Goal: Task Accomplishment & Management: Use online tool/utility

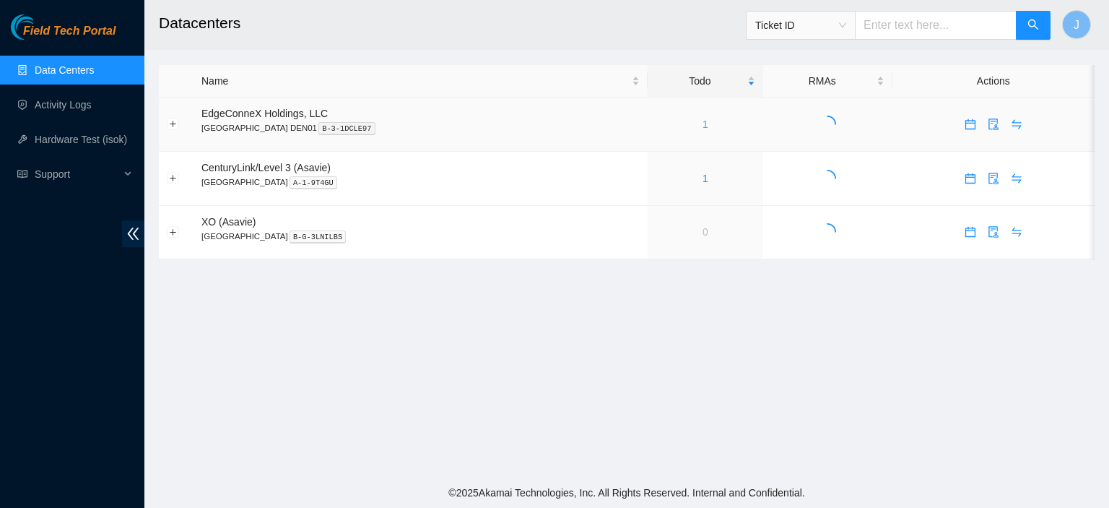
click at [703, 124] on link "1" at bounding box center [706, 124] width 6 height 12
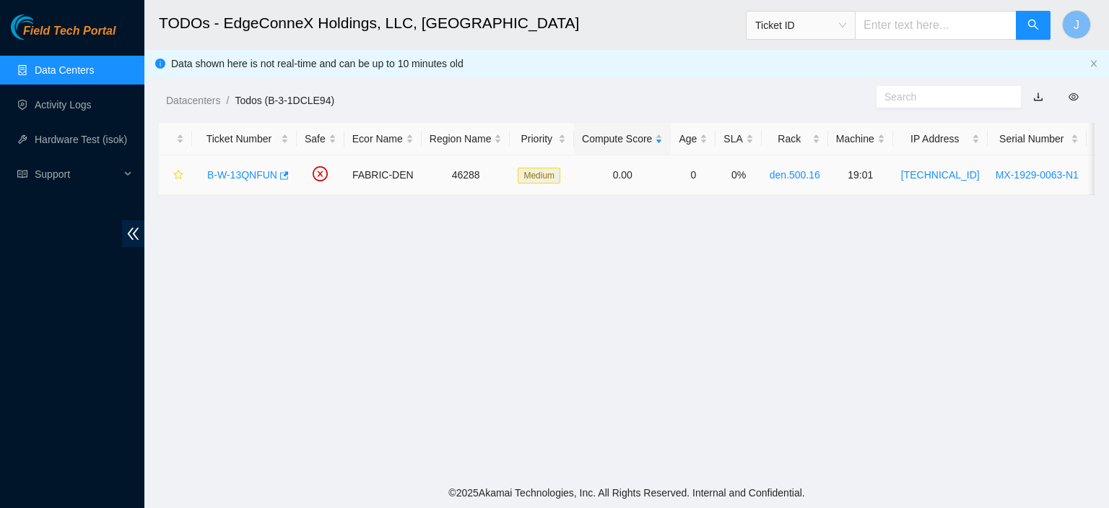
click at [259, 173] on link "B-W-13QNFUN" at bounding box center [242, 175] width 70 height 12
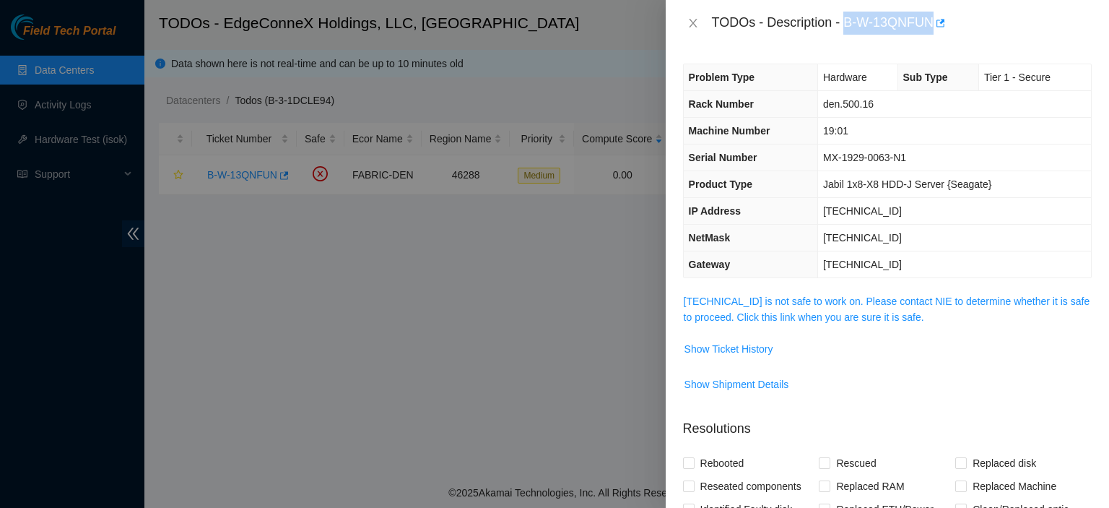
drag, startPoint x: 935, startPoint y: 21, endPoint x: 847, endPoint y: 21, distance: 88.1
click at [847, 21] on div "TODOs - Description - B-W-13QNFUN" at bounding box center [902, 23] width 380 height 23
copy div "B-W-13QNFUN"
click at [749, 313] on link "23.223.208.169 is not safe to work on. Please contact NIE to determine whether …" at bounding box center [887, 308] width 407 height 27
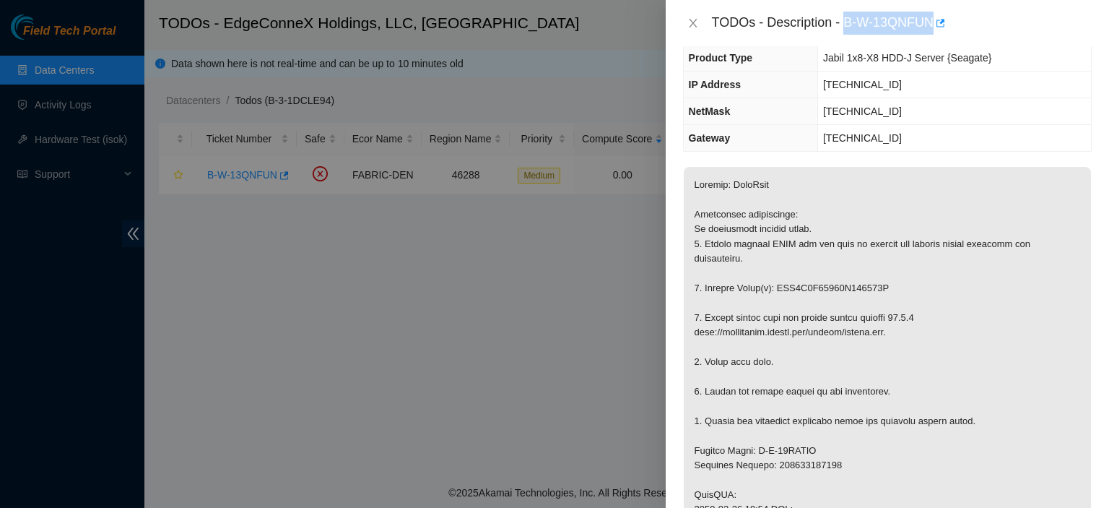
scroll to position [144, 0]
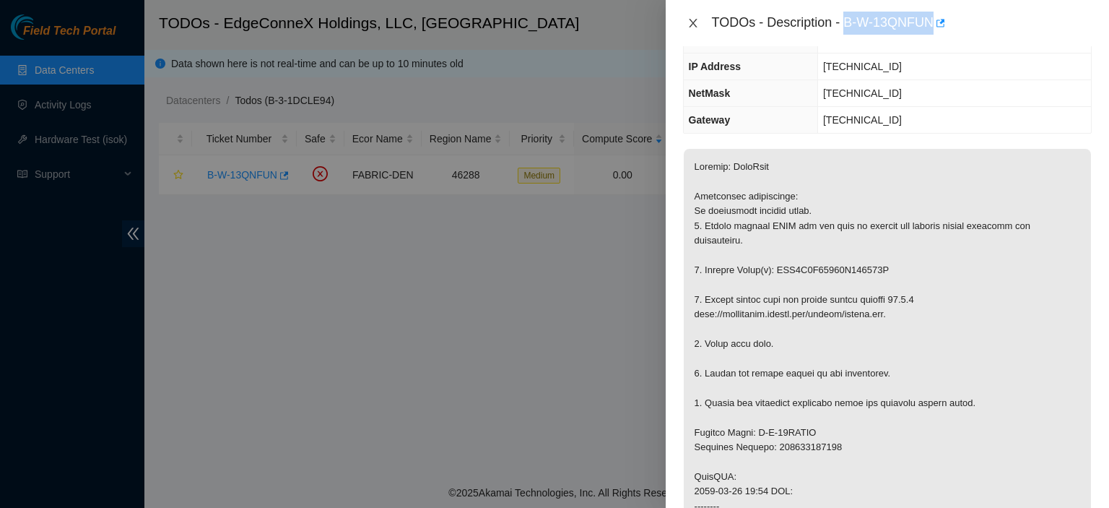
click at [691, 23] on icon "close" at bounding box center [694, 23] width 12 height 12
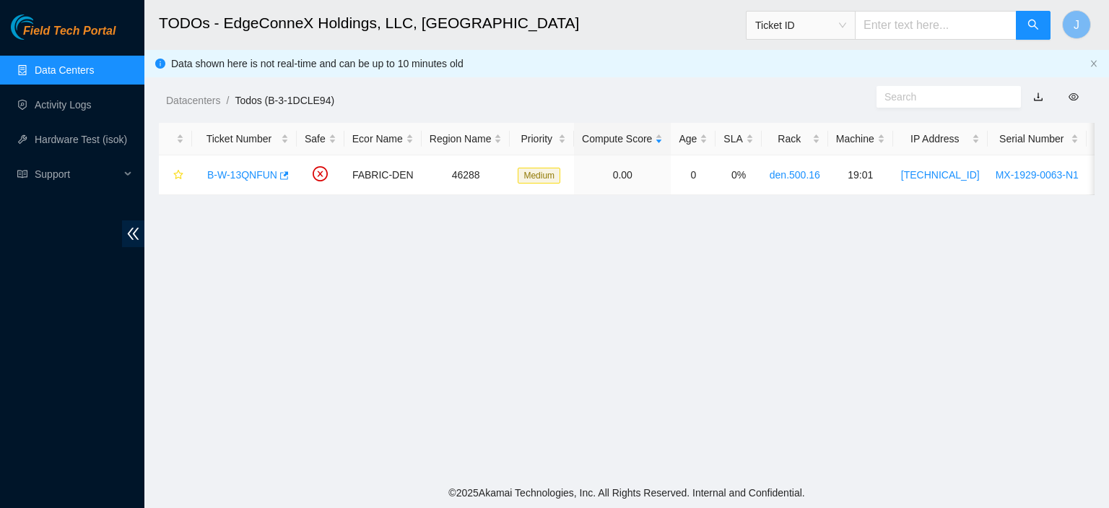
scroll to position [192, 0]
